Goal: Find specific page/section: Find specific page/section

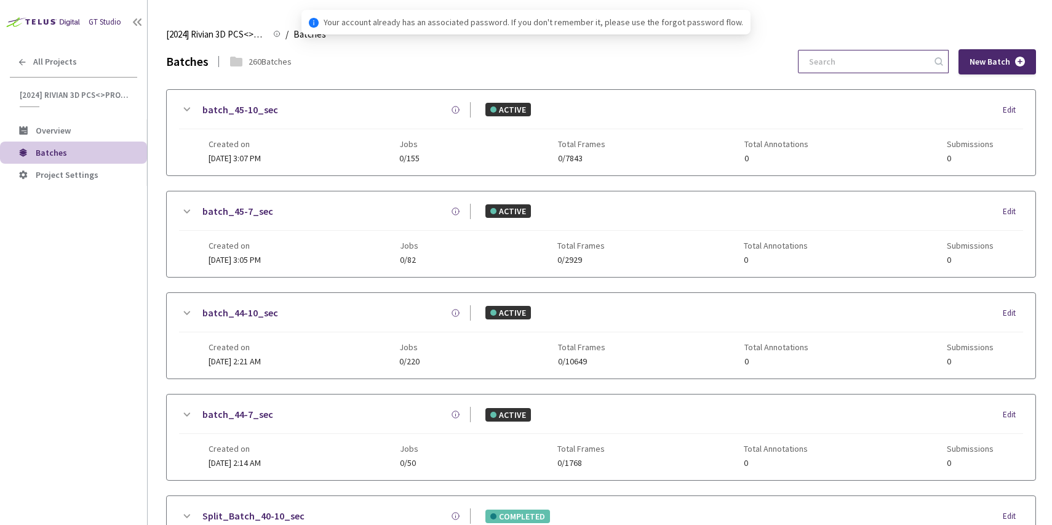
click at [845, 59] on input at bounding box center [867, 61] width 131 height 22
paste input "7-7"
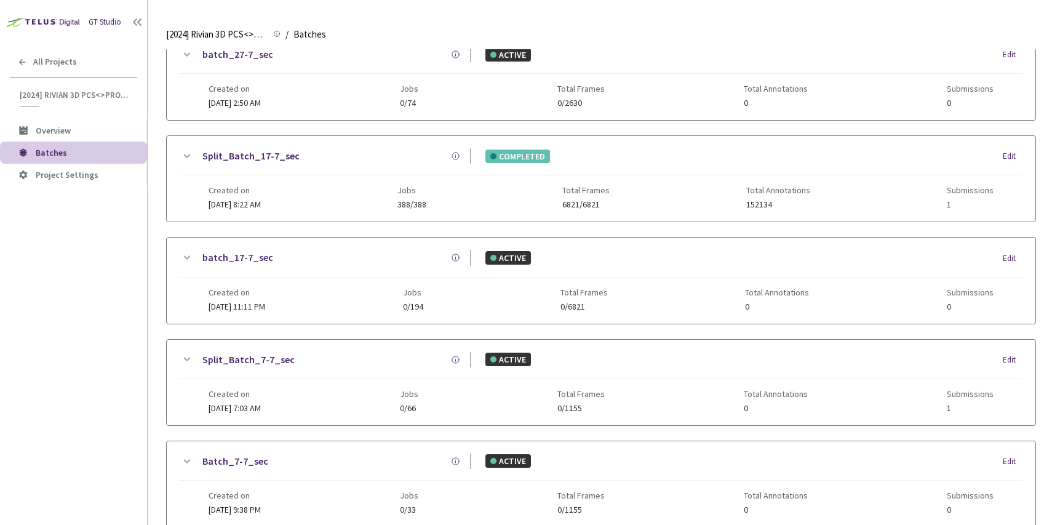
scroll to position [527, 0]
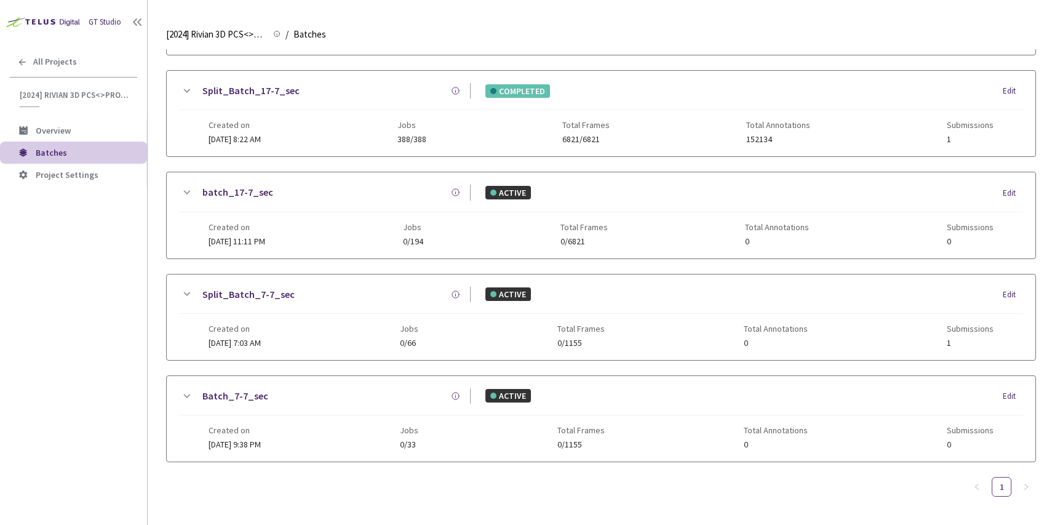
type input "7-7"
click at [399, 308] on div "Split_Batch_7-7_sec ACTIVE Edit" at bounding box center [601, 300] width 844 height 27
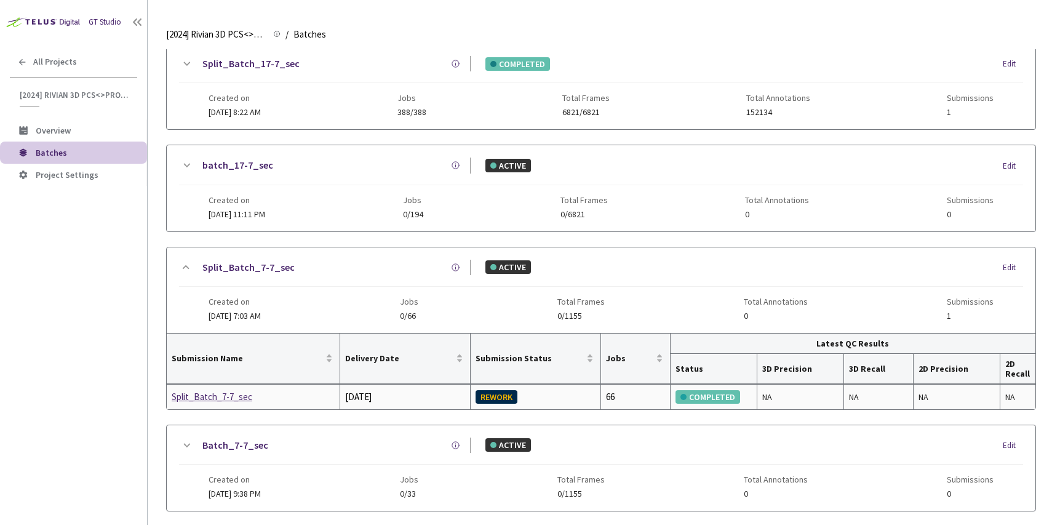
scroll to position [603, 0]
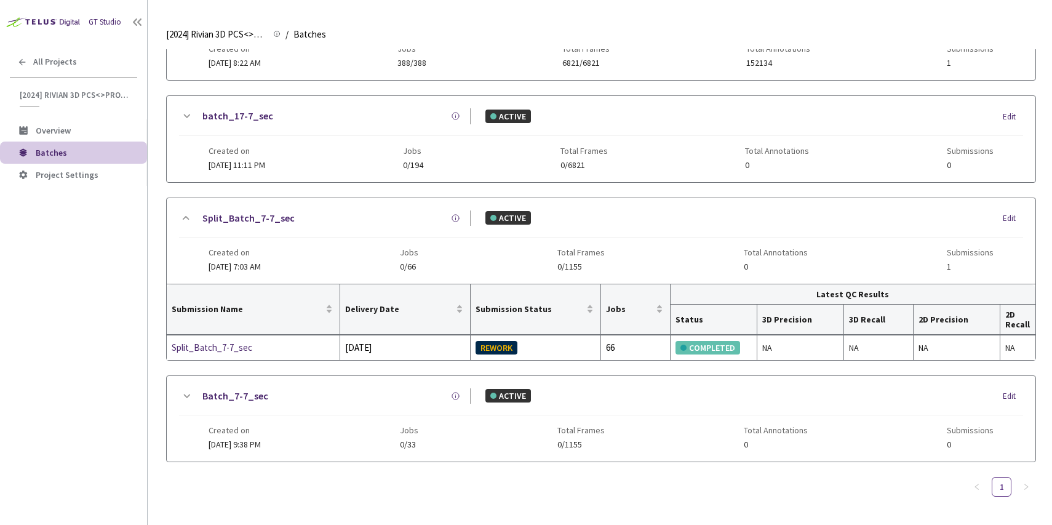
click at [323, 411] on div "Batch_7-7_sec ACTIVE Edit" at bounding box center [601, 401] width 844 height 27
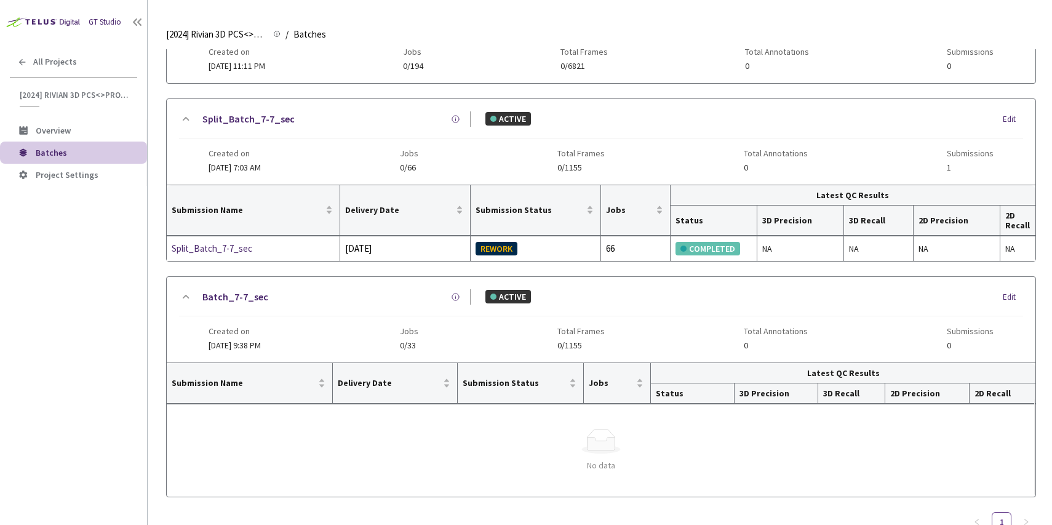
scroll to position [732, 0]
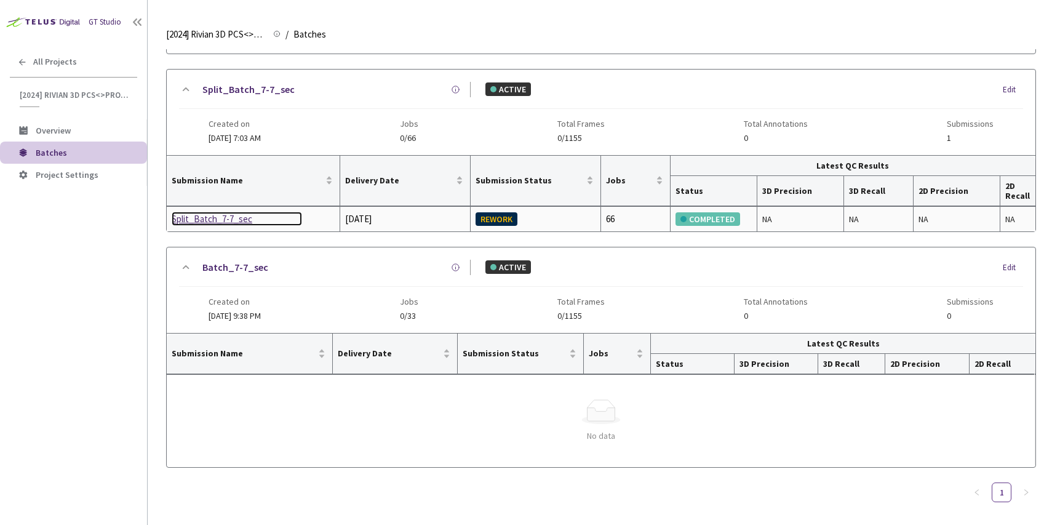
click at [220, 215] on div "Split_Batch_7-7_sec" at bounding box center [237, 219] width 130 height 15
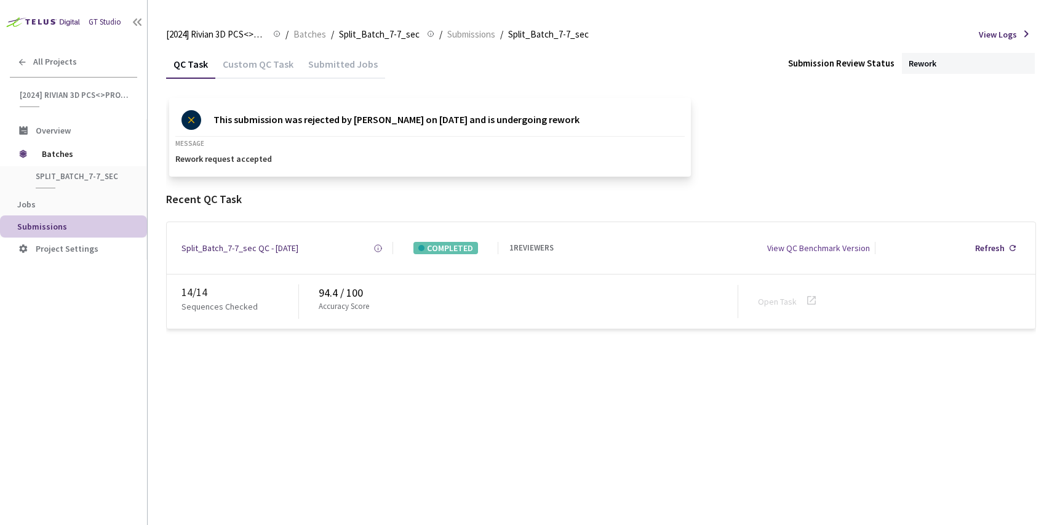
click at [236, 71] on div "Custom QC Task" at bounding box center [258, 68] width 86 height 21
click at [185, 66] on div "QC Task" at bounding box center [190, 68] width 49 height 21
click at [233, 68] on div "Custom QC Task" at bounding box center [258, 68] width 86 height 21
click at [184, 68] on div "QC Task" at bounding box center [190, 68] width 49 height 21
click at [306, 39] on span "Batches" at bounding box center [310, 34] width 33 height 15
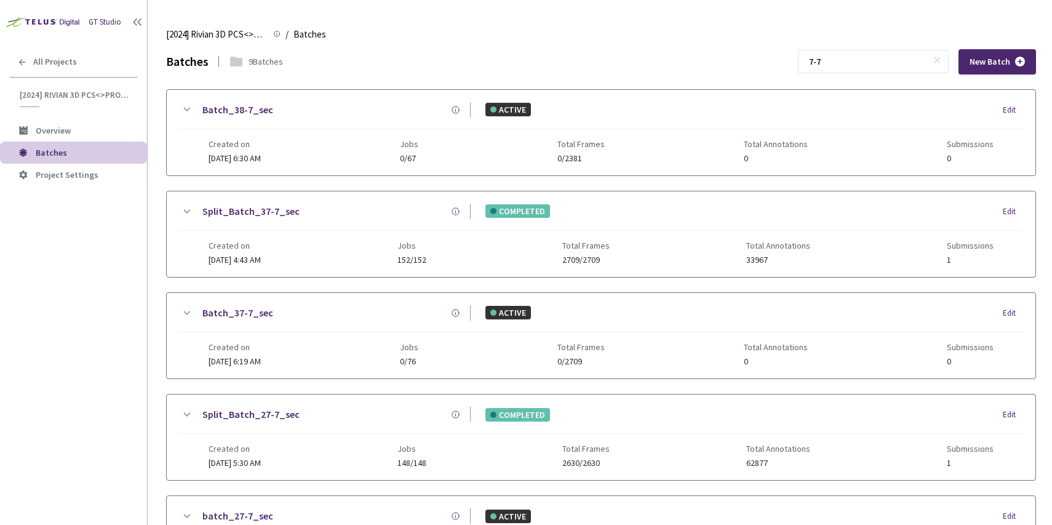
drag, startPoint x: 867, startPoint y: 57, endPoint x: 827, endPoint y: 56, distance: 40.0
click at [827, 56] on div "Batches 9 Batches 7-7 New Batch" at bounding box center [601, 61] width 870 height 25
paste input "9"
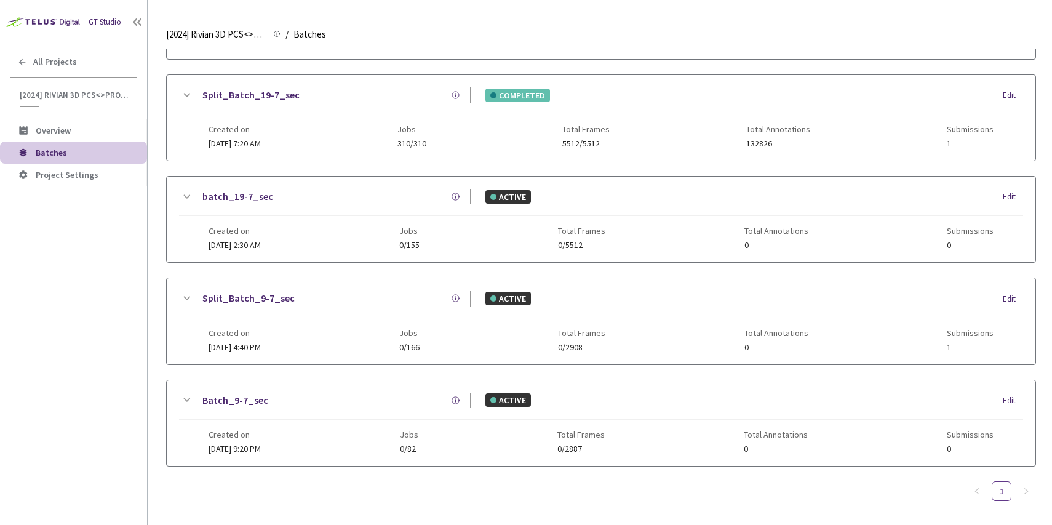
scroll to position [425, 0]
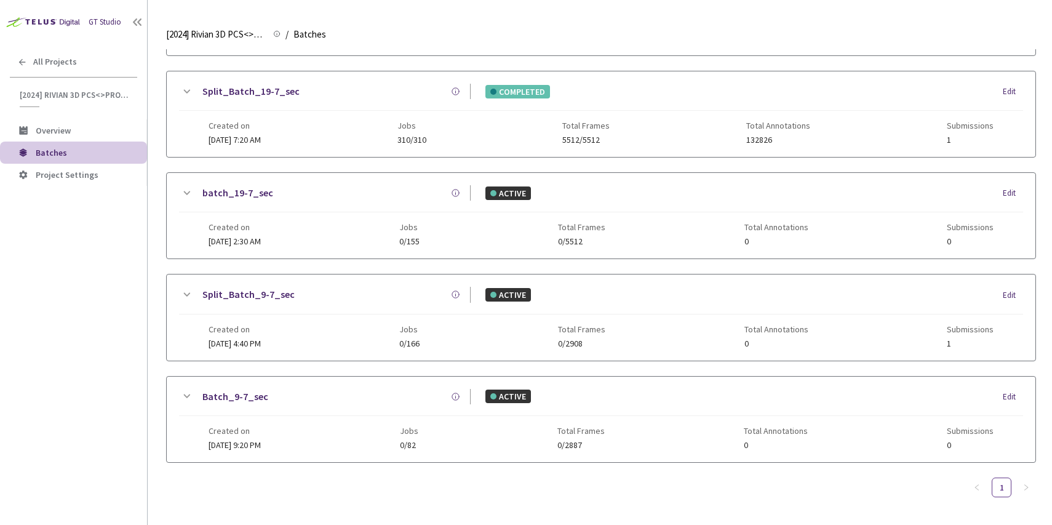
type input "9-7"
click at [355, 317] on div "Created on 12 Sep, 2024 at 4:40 PM Jobs 0/166 Total Frames 0/2908 Total Annotat…" at bounding box center [601, 331] width 785 height 34
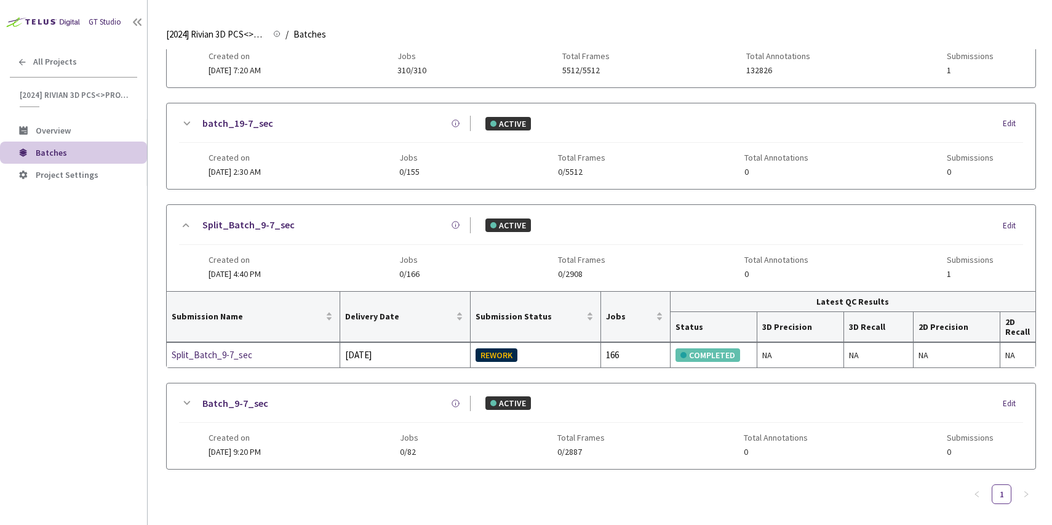
scroll to position [501, 0]
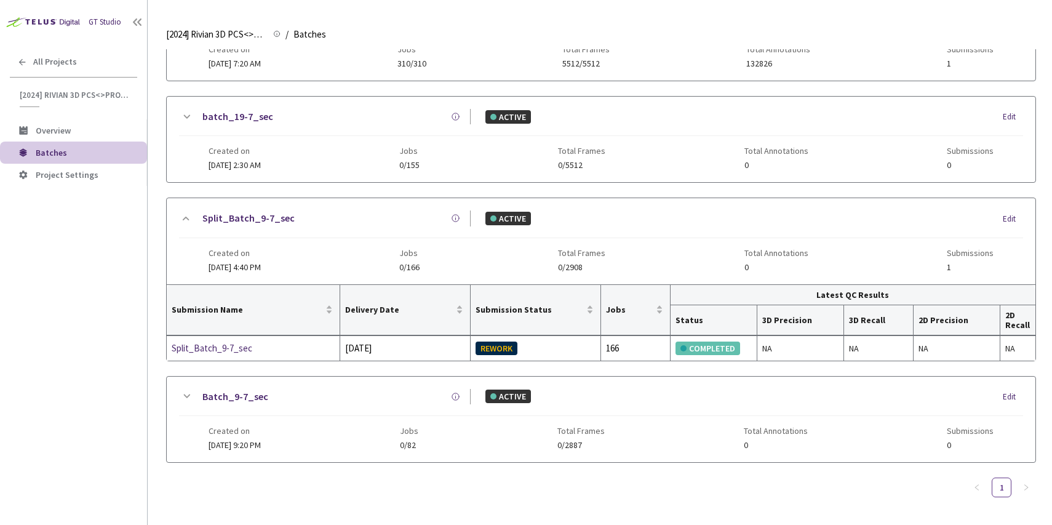
click at [372, 422] on div "Created on 04 Sep, 2024 at 9:20 PM Jobs 0/82 Total Frames 0/2887 Total Annotati…" at bounding box center [601, 433] width 785 height 34
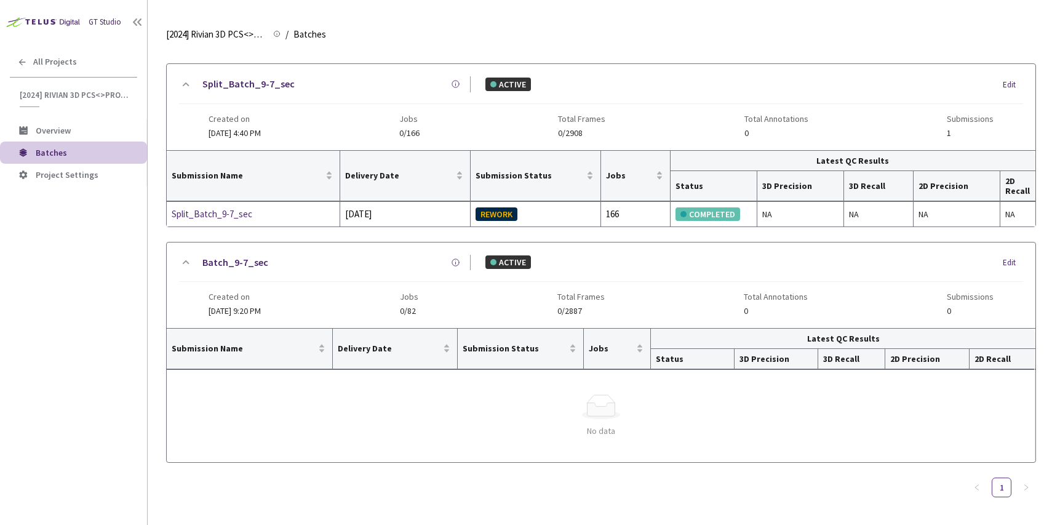
scroll to position [621, 0]
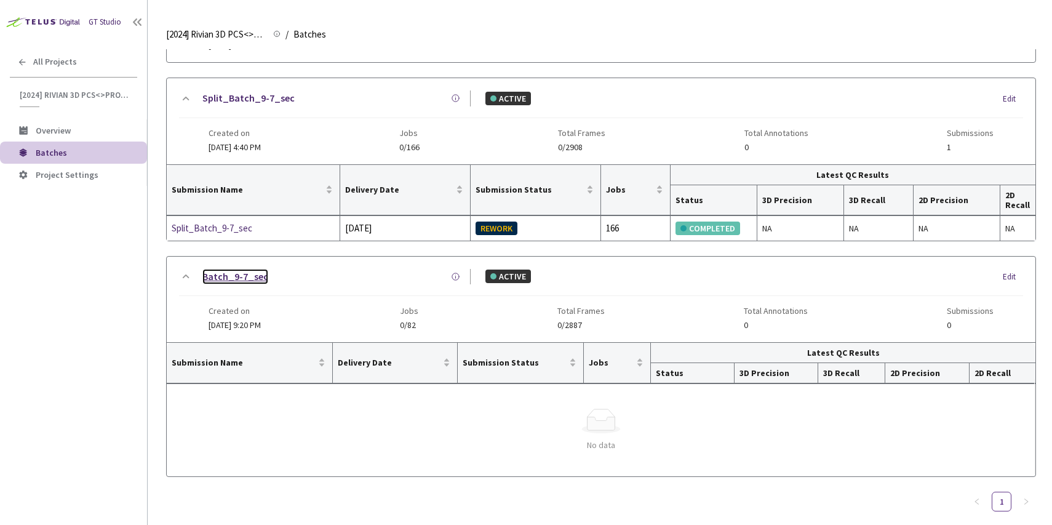
click at [225, 276] on link "Batch_9-7_sec" at bounding box center [235, 276] width 66 height 15
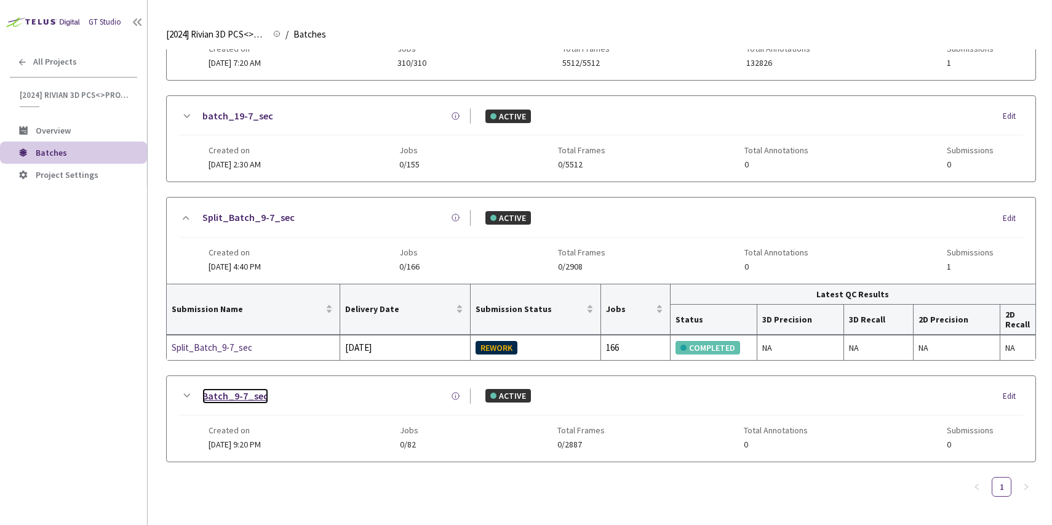
scroll to position [501, 0]
click at [204, 342] on div "Split_Batch_9-7_sec" at bounding box center [237, 348] width 130 height 15
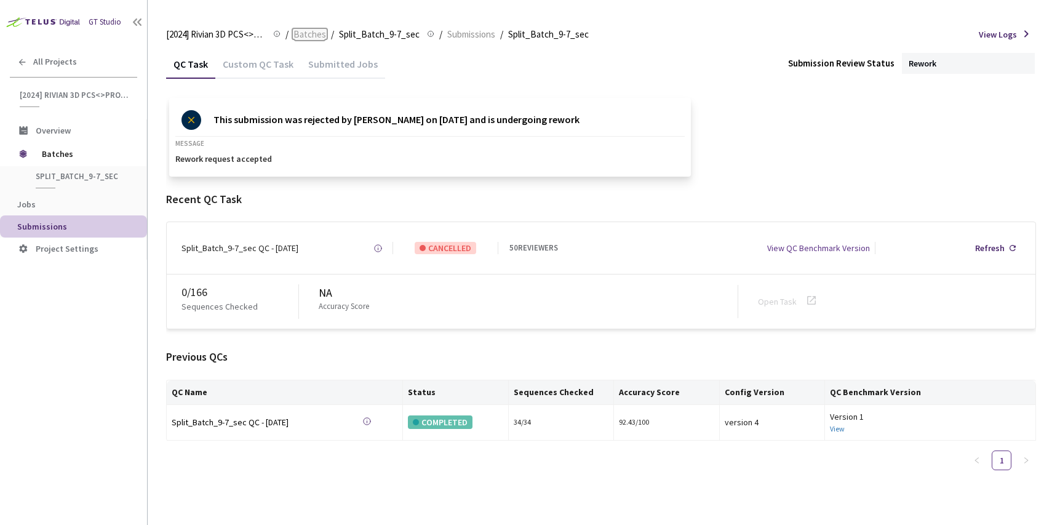
click at [306, 36] on span "Batches" at bounding box center [310, 34] width 33 height 15
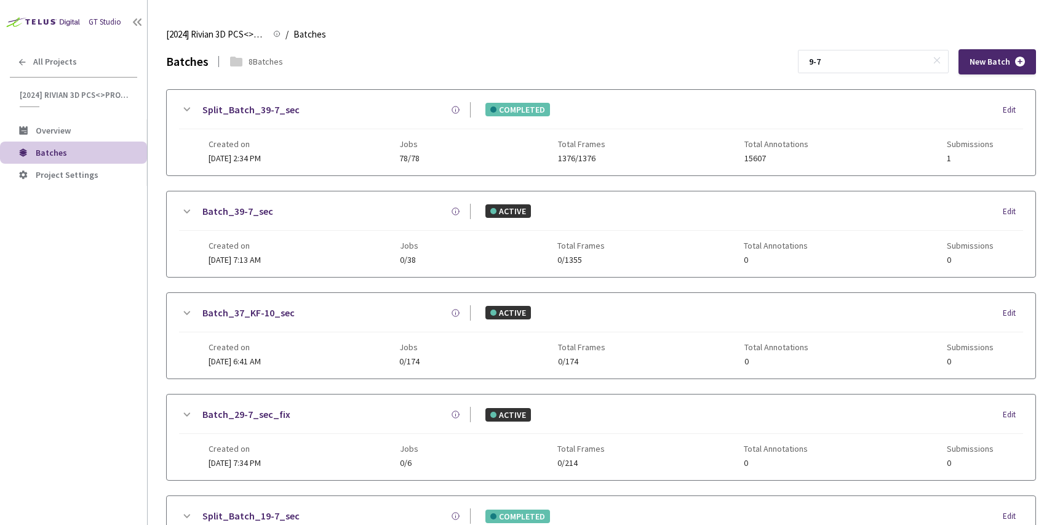
drag, startPoint x: 887, startPoint y: 61, endPoint x: 818, endPoint y: 57, distance: 69.0
click at [818, 57] on div "Batches 8 Batches 9-7 New Batch" at bounding box center [601, 61] width 870 height 25
paste input "12"
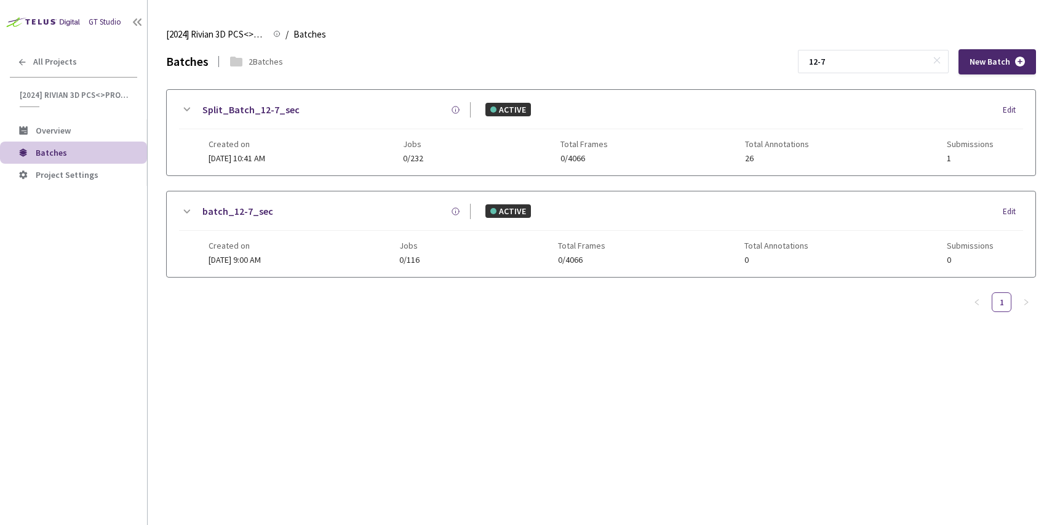
type input "12-7"
click at [388, 130] on div "Created on 30 Sep, 2024 at 10:41 AM Jobs 0/232 Total Frames 0/4066 Total Annota…" at bounding box center [601, 146] width 785 height 34
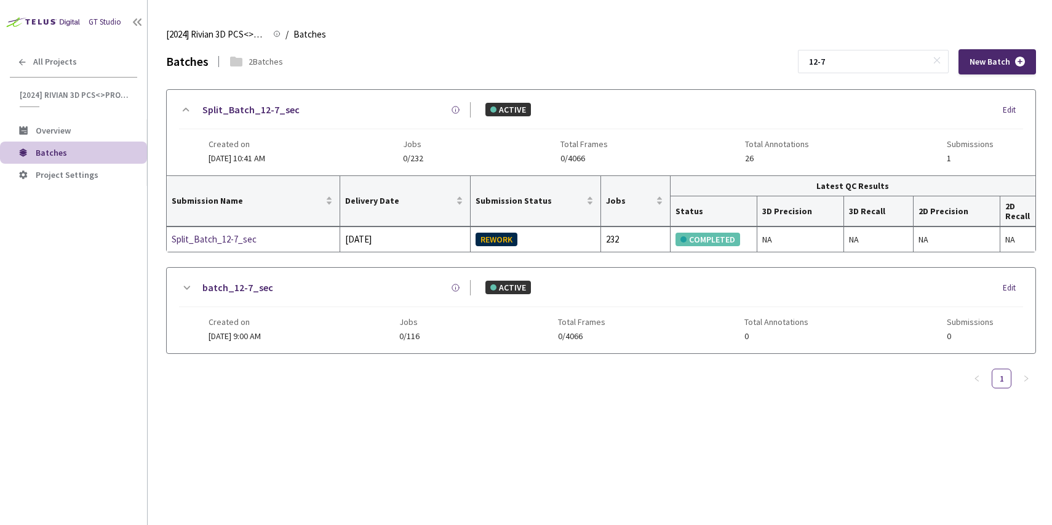
click at [386, 316] on div "Created on 24 Sep, 2024 at 9:00 AM Jobs 0/116 Total Frames 0/4066 Total Annotat…" at bounding box center [601, 324] width 785 height 34
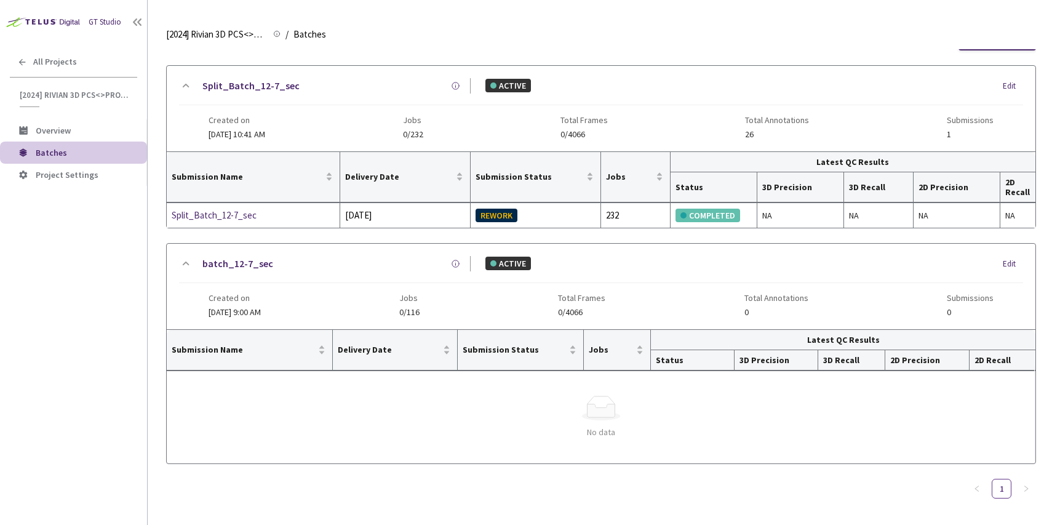
scroll to position [26, 0]
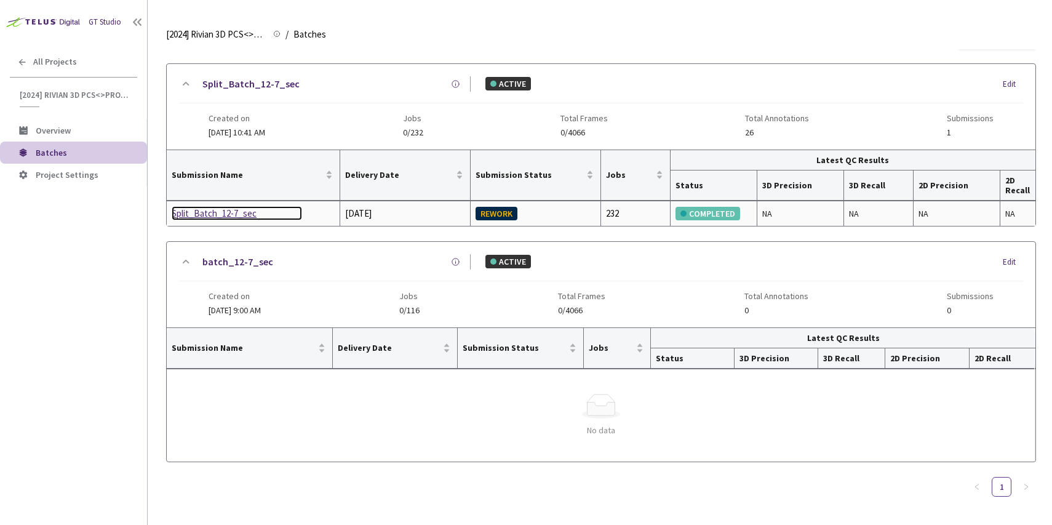
click at [220, 212] on div "Split_Batch_12-7_sec" at bounding box center [237, 213] width 130 height 15
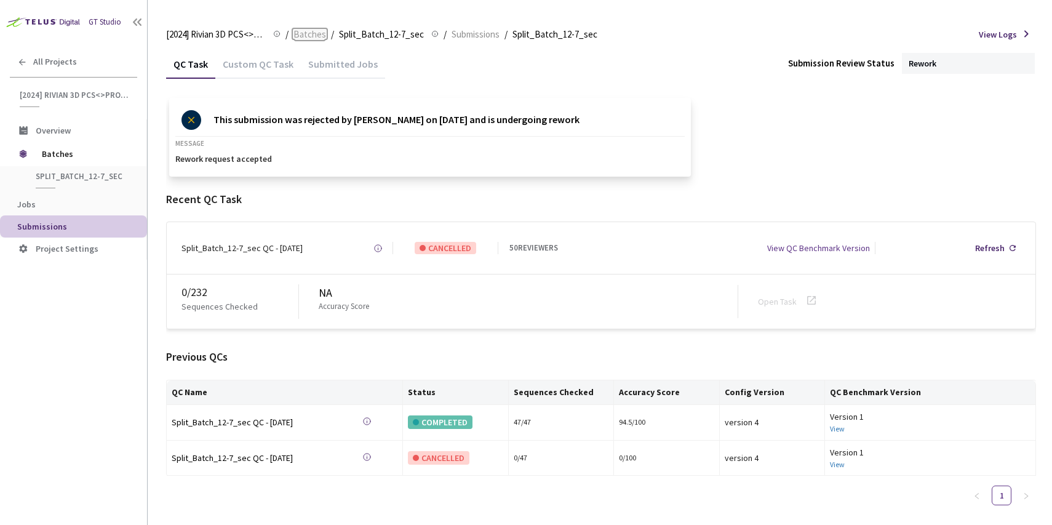
click at [322, 33] on span "Batches" at bounding box center [310, 34] width 33 height 15
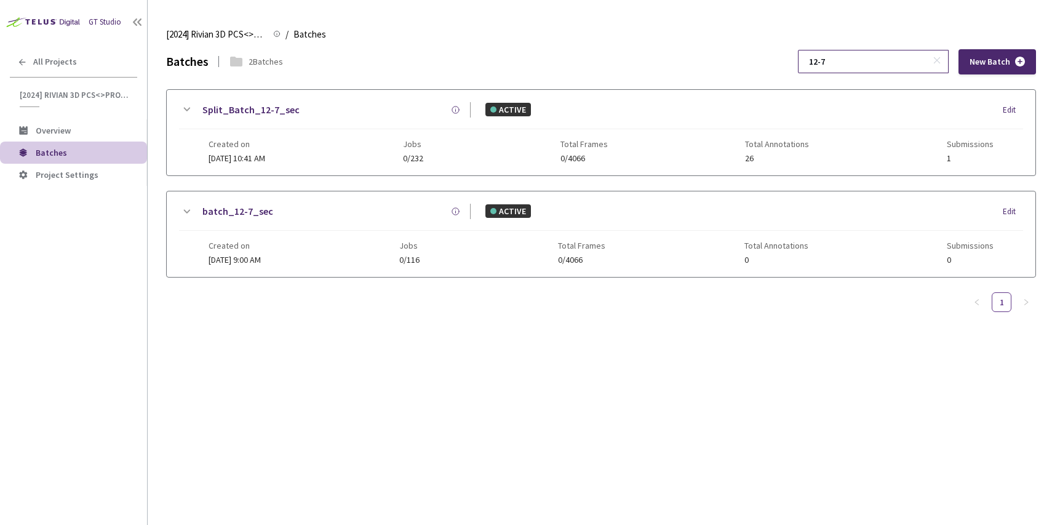
drag, startPoint x: 857, startPoint y: 58, endPoint x: 830, endPoint y: 59, distance: 26.5
click at [830, 59] on div "12-7" at bounding box center [873, 61] width 151 height 23
paste input "59"
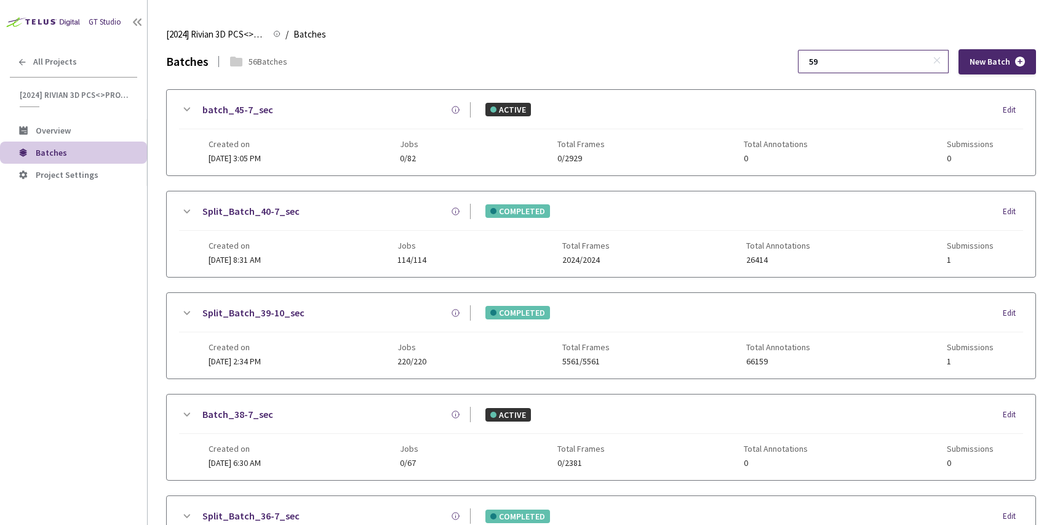
type input "5"
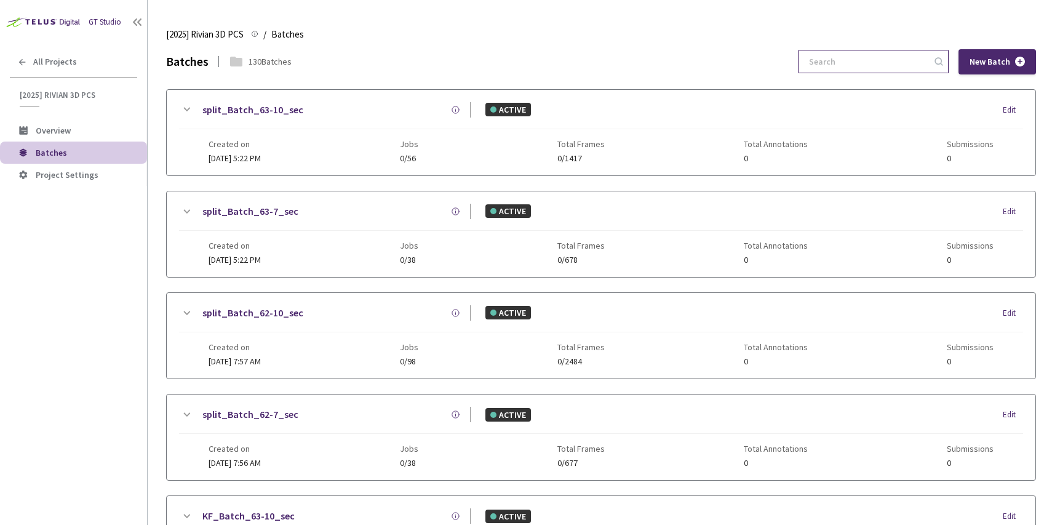
click at [857, 62] on input at bounding box center [867, 61] width 131 height 22
paste input "59"
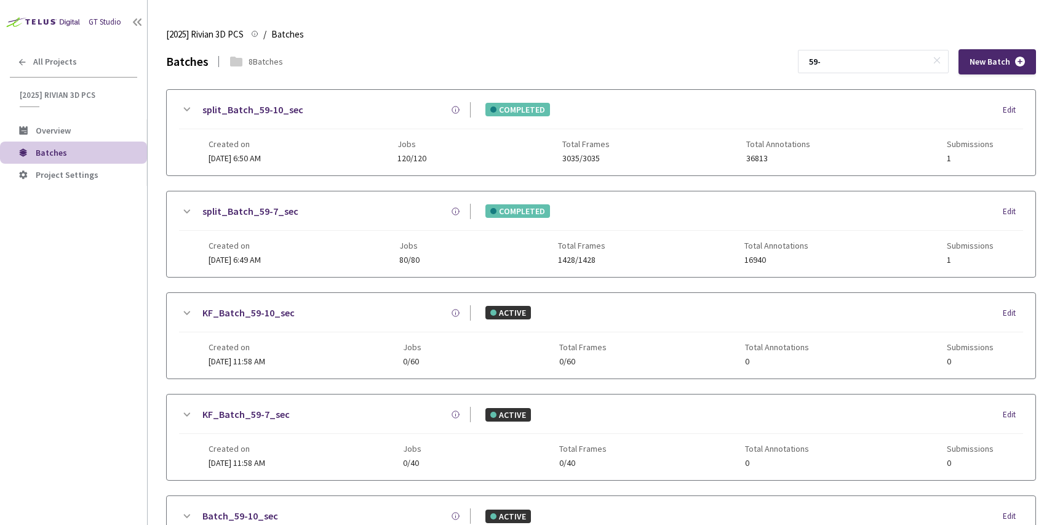
type input "59-"
click at [346, 151] on div "Created on 22 Aug, 2025 at 6:50 AM Jobs 120/120 Total Frames 3035/3035 Total An…" at bounding box center [601, 146] width 785 height 34
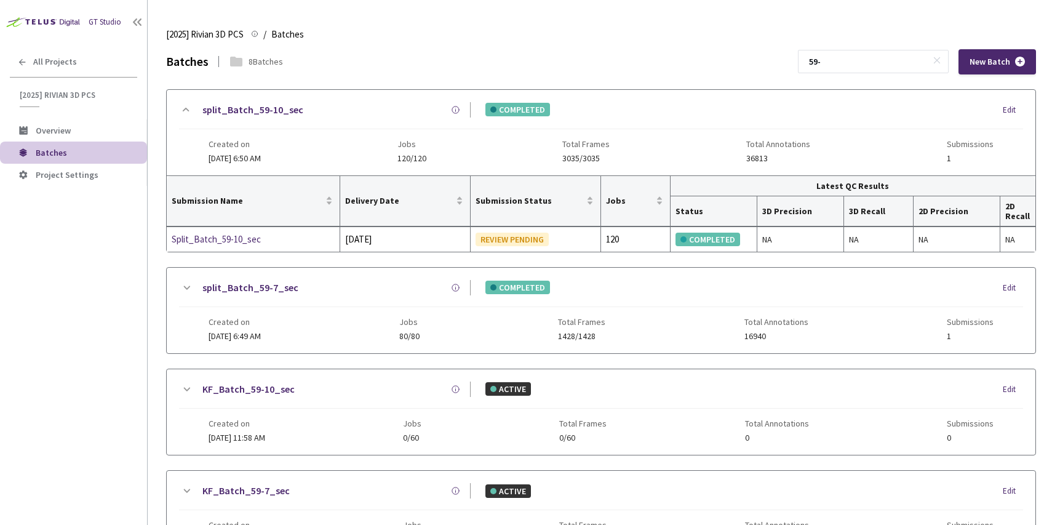
click at [324, 308] on div "Created on 22 Aug, 2025 at 6:49 AM Jobs 80/80 Total Frames 1428/1428 Total Anno…" at bounding box center [601, 324] width 785 height 34
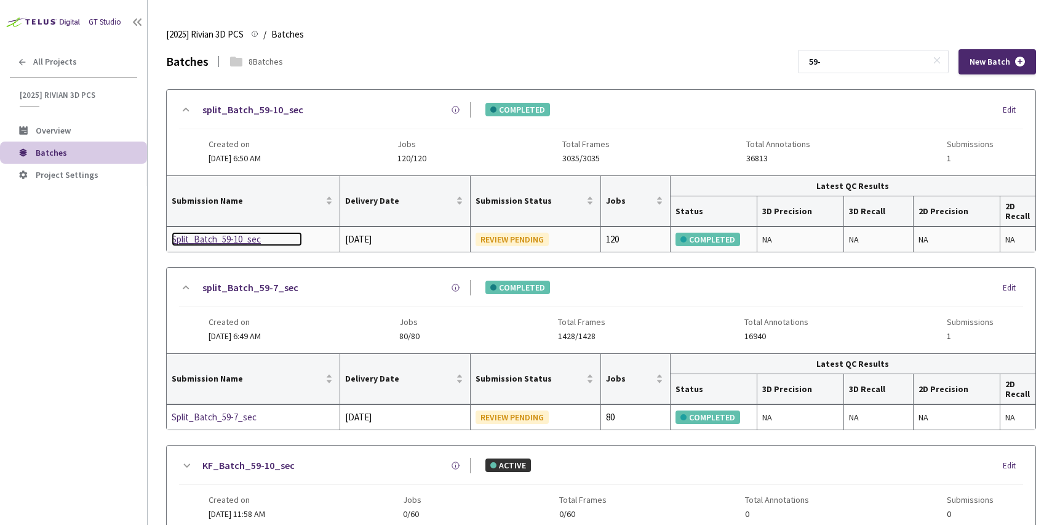
click at [236, 242] on div "Split_Batch_59-10_sec" at bounding box center [237, 239] width 130 height 15
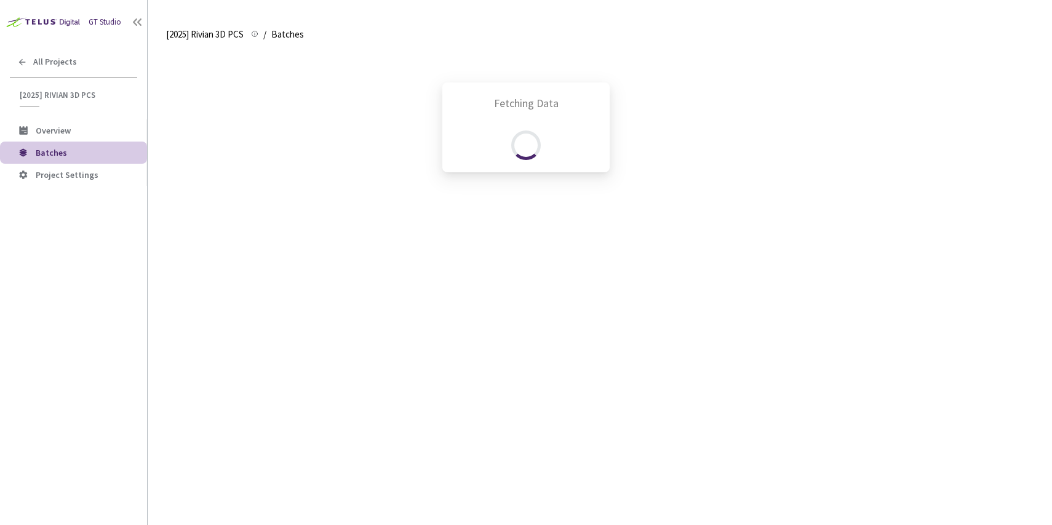
scroll to position [53, 0]
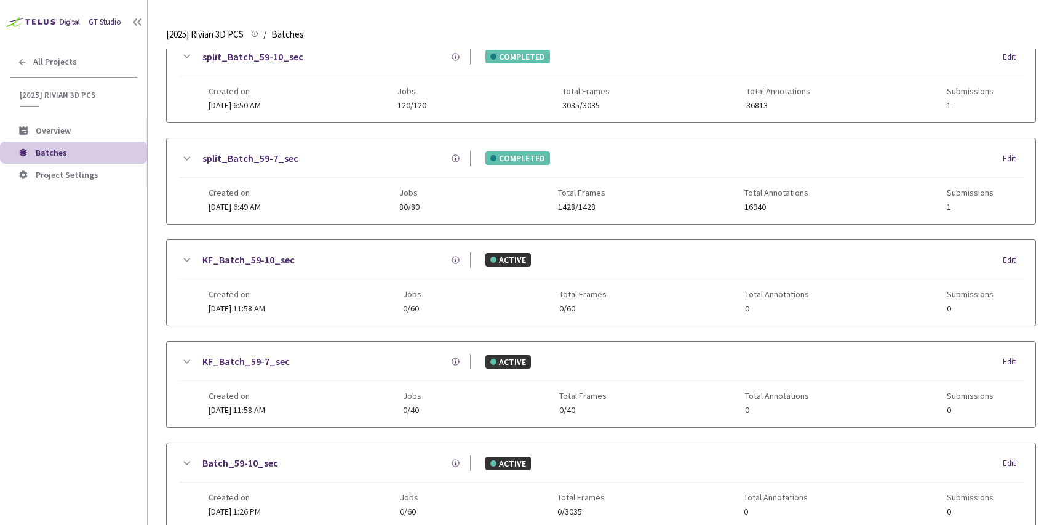
click at [297, 190] on div "Created on 22 Aug, 2025 at 6:49 AM Jobs 80/80 Total Frames 1428/1428 Total Anno…" at bounding box center [601, 195] width 785 height 34
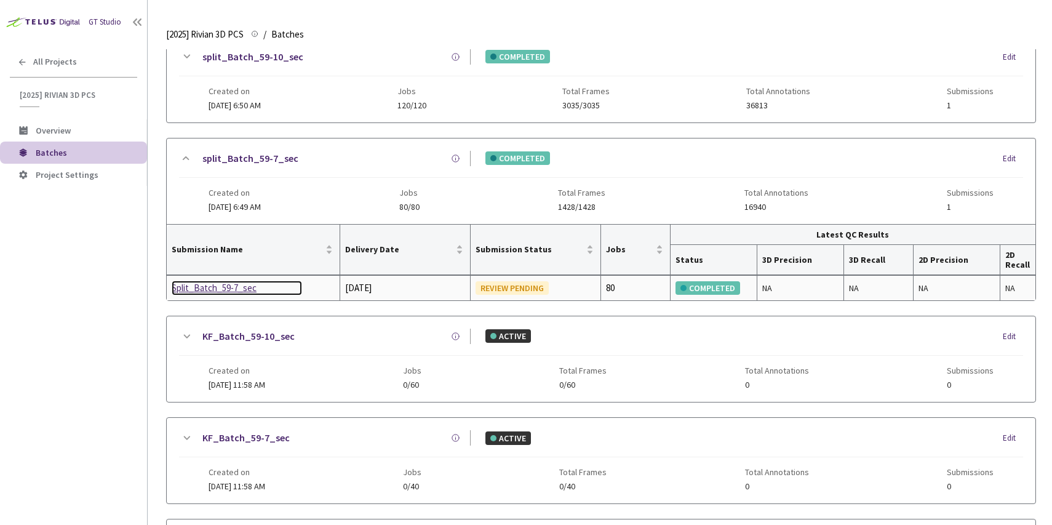
click at [222, 288] on div "Split_Batch_59-7_sec" at bounding box center [237, 288] width 130 height 15
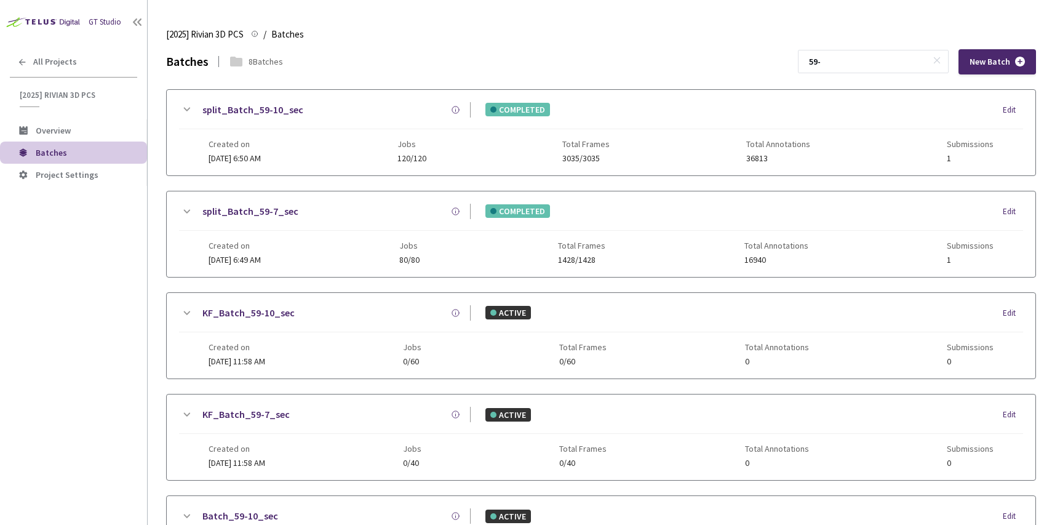
drag, startPoint x: 887, startPoint y: 61, endPoint x: 753, endPoint y: 50, distance: 134.6
click at [753, 50] on div "Batches 8 Batches 59- New Batch" at bounding box center [601, 61] width 870 height 25
type input "60-"
click at [428, 138] on div "Created on 25 Aug, 2025 at 10:45 AM Jobs 84/84 Total Frames 2121/2121 Total Ann…" at bounding box center [601, 146] width 785 height 34
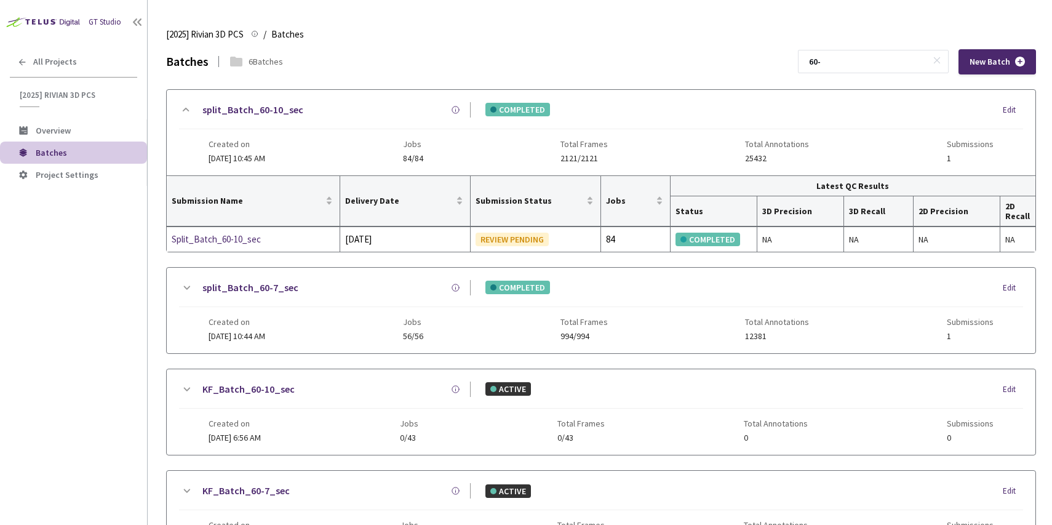
click at [361, 290] on div "split_Batch_60-7_sec" at bounding box center [332, 287] width 277 height 15
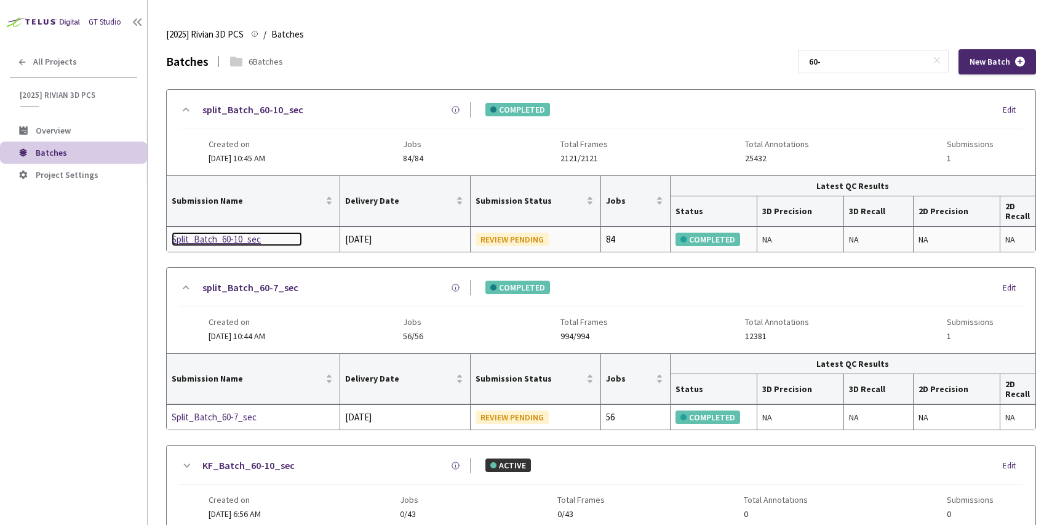
click at [241, 238] on div "Split_Batch_60-10_sec" at bounding box center [237, 239] width 130 height 15
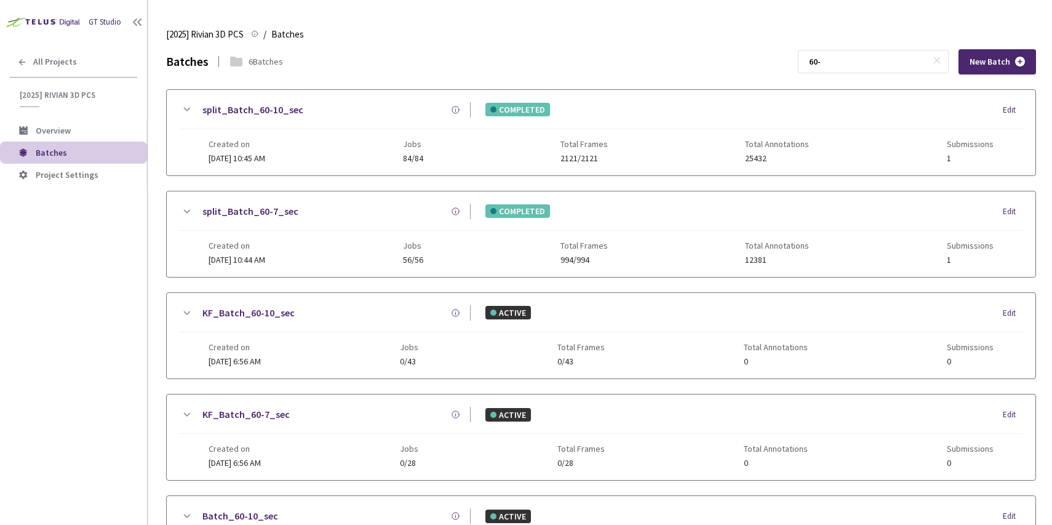
click at [353, 217] on div "split_Batch_60-7_sec" at bounding box center [332, 211] width 277 height 15
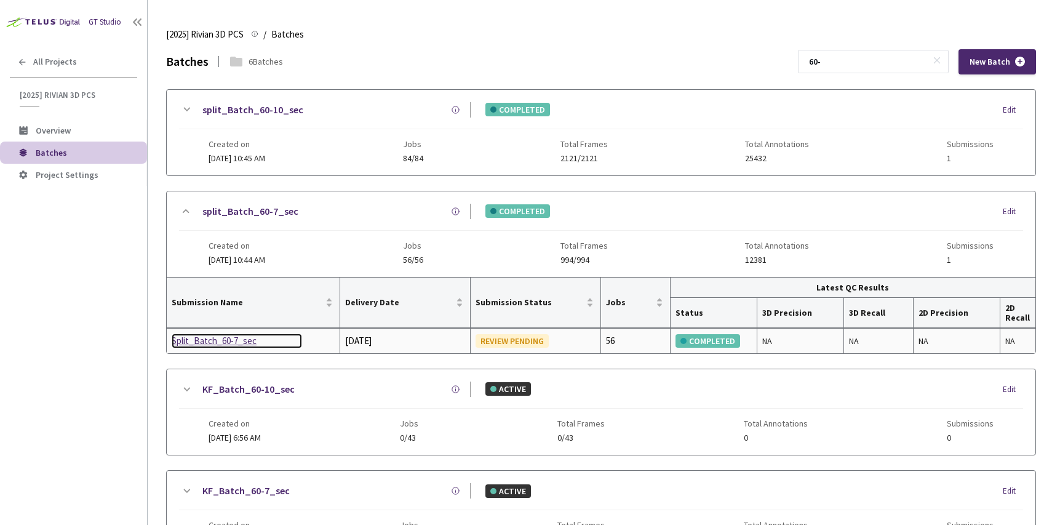
click at [204, 340] on div "Split_Batch_60-7_sec" at bounding box center [237, 341] width 130 height 15
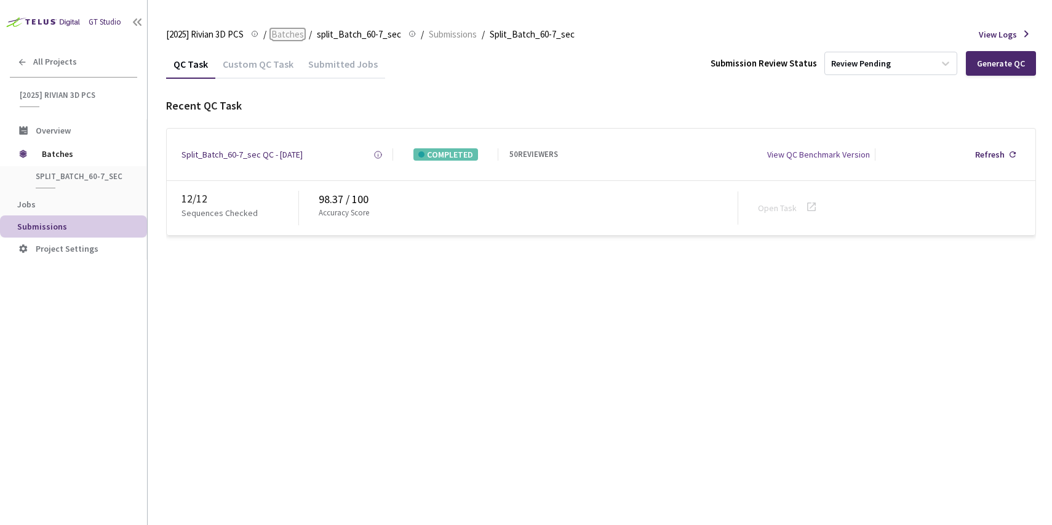
click at [294, 39] on span "Batches" at bounding box center [287, 34] width 33 height 15
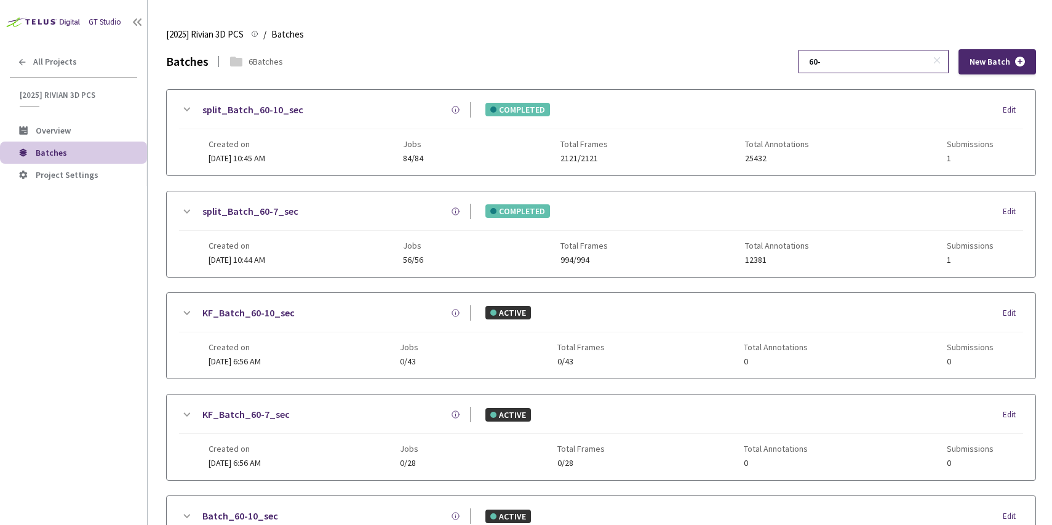
click at [846, 65] on input "60-" at bounding box center [867, 61] width 131 height 22
type input "61-"
click at [402, 119] on div "split_Batch_61-10_sec ACTIVE Edit" at bounding box center [601, 115] width 844 height 27
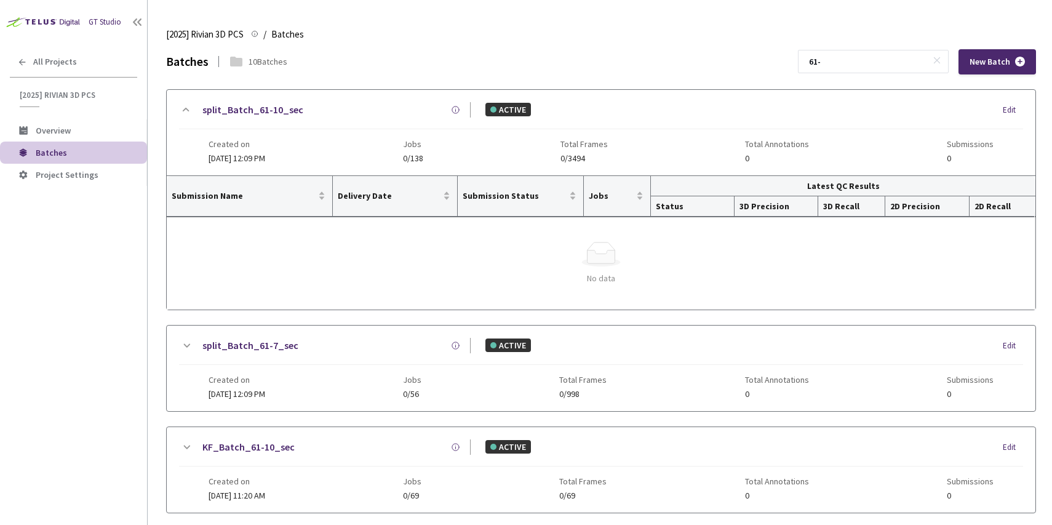
click at [343, 342] on div "split_Batch_61-7_sec" at bounding box center [332, 345] width 277 height 15
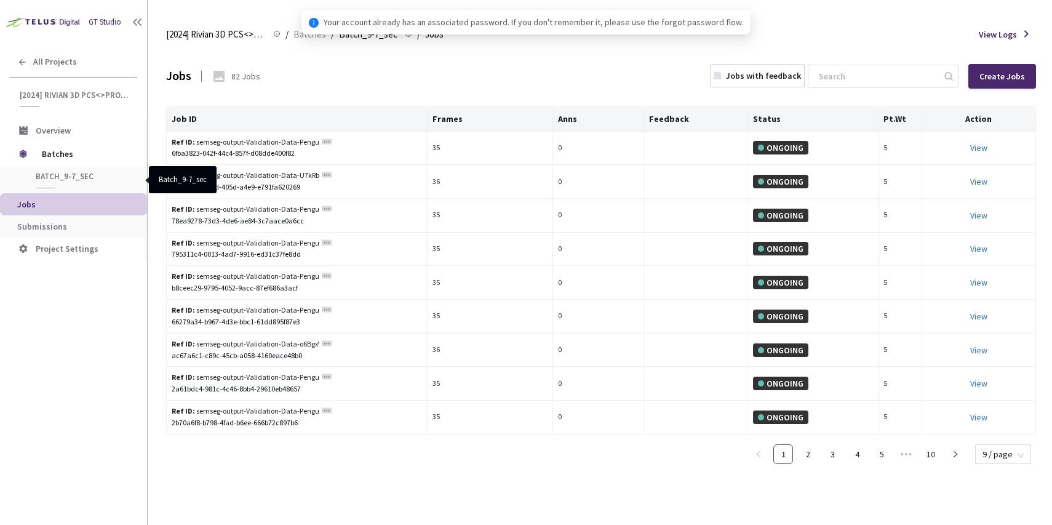
click at [108, 171] on span "Batch_9-7_sec" at bounding box center [81, 176] width 91 height 10
click at [33, 223] on span "Submissions" at bounding box center [42, 226] width 50 height 11
